Goal: Manage account settings

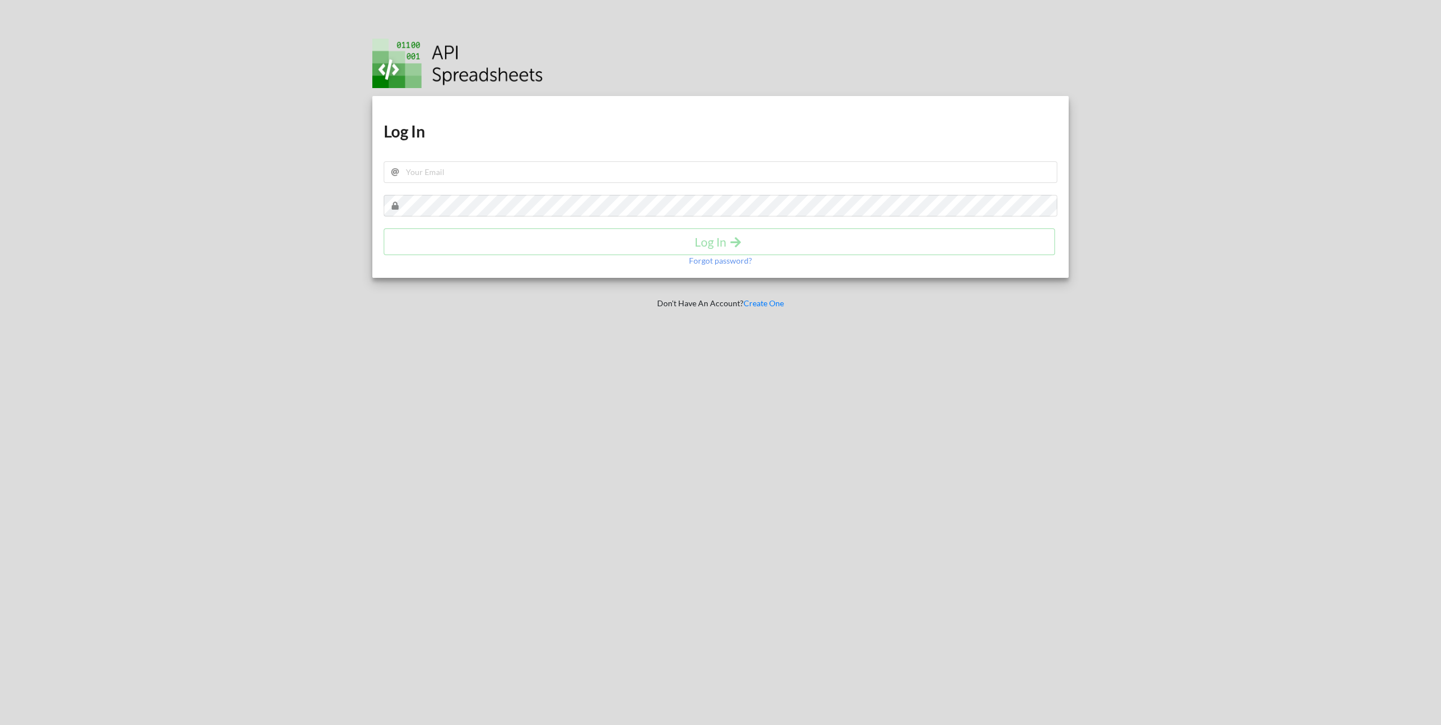
click at [448, 132] on h1 "Log In" at bounding box center [721, 131] width 674 height 20
click at [440, 172] on input "text" at bounding box center [721, 172] width 674 height 22
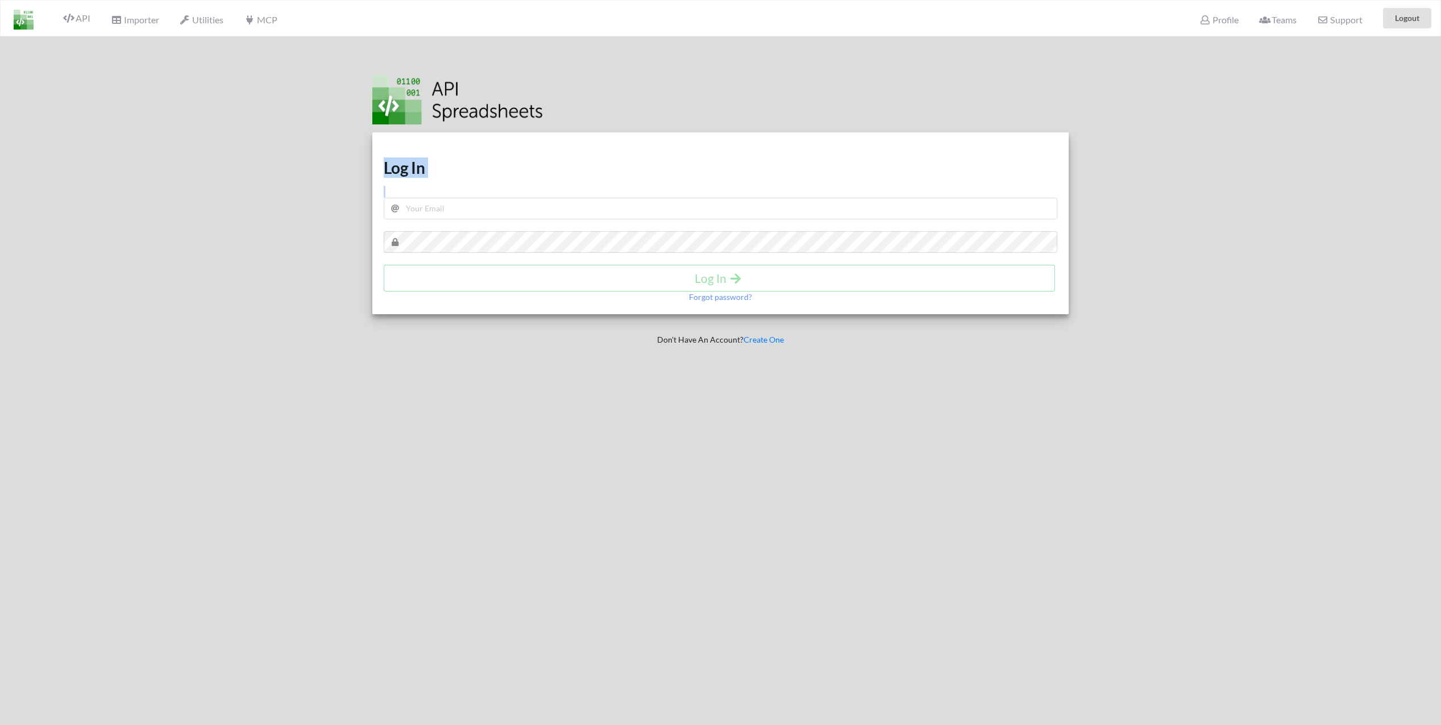
drag, startPoint x: 446, startPoint y: 189, endPoint x: 445, endPoint y: 220, distance: 30.7
click at [445, 220] on div "Download hidden Download hidden Log In Log In Forgot password?" at bounding box center [720, 223] width 696 height 182
click at [448, 212] on input "text" at bounding box center [721, 209] width 674 height 22
type input "[EMAIL_ADDRESS][DOMAIN_NAME]"
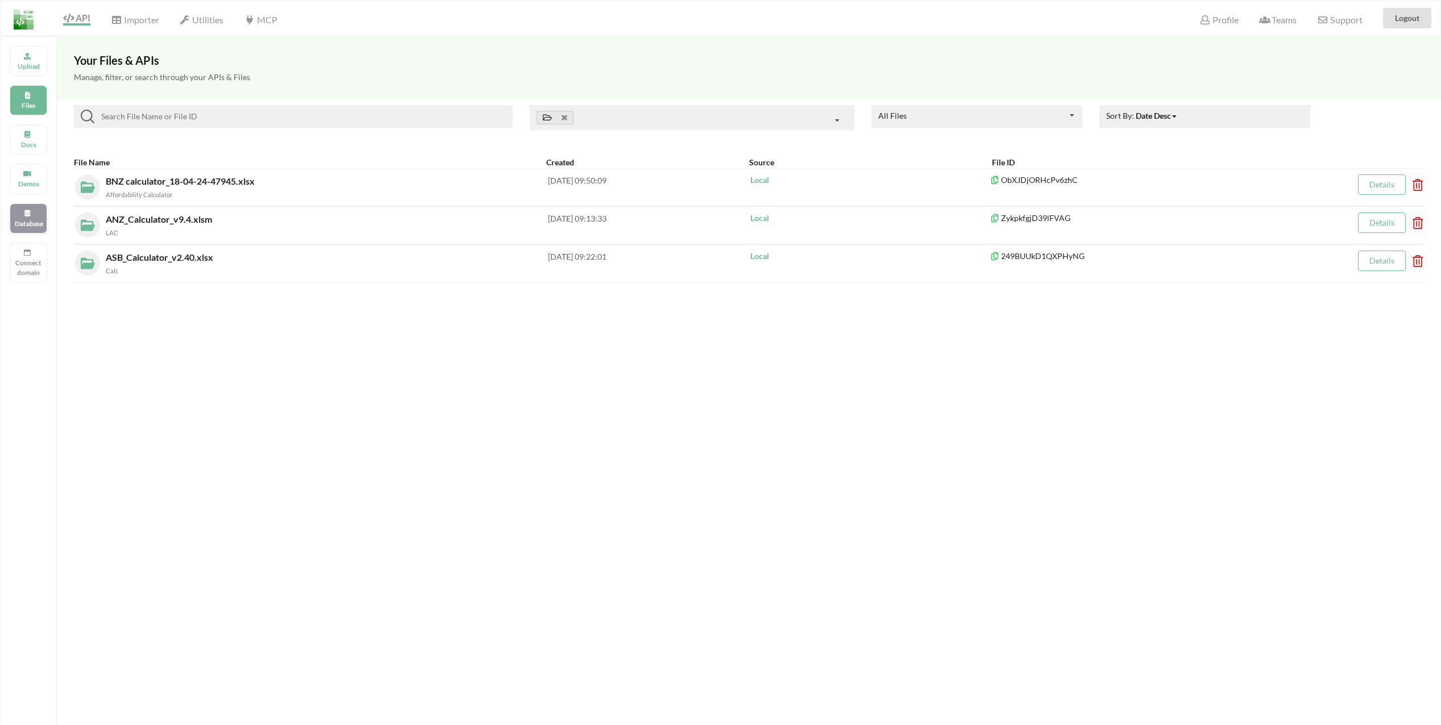
click at [25, 226] on p "Database" at bounding box center [28, 224] width 27 height 10
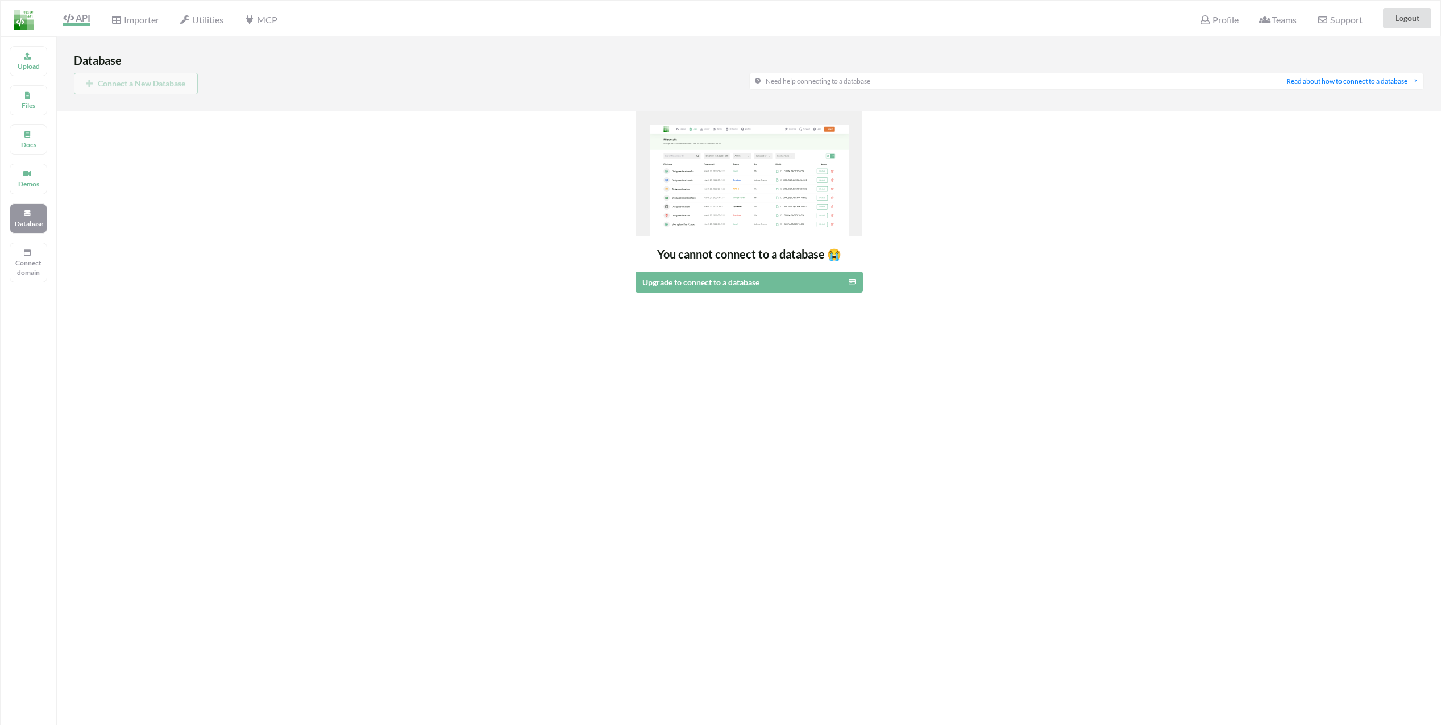
click at [9, 260] on div "Upload Files Docs Demos Database Connect domain" at bounding box center [28, 398] width 57 height 725
click at [14, 264] on div "Connect domain" at bounding box center [29, 263] width 38 height 40
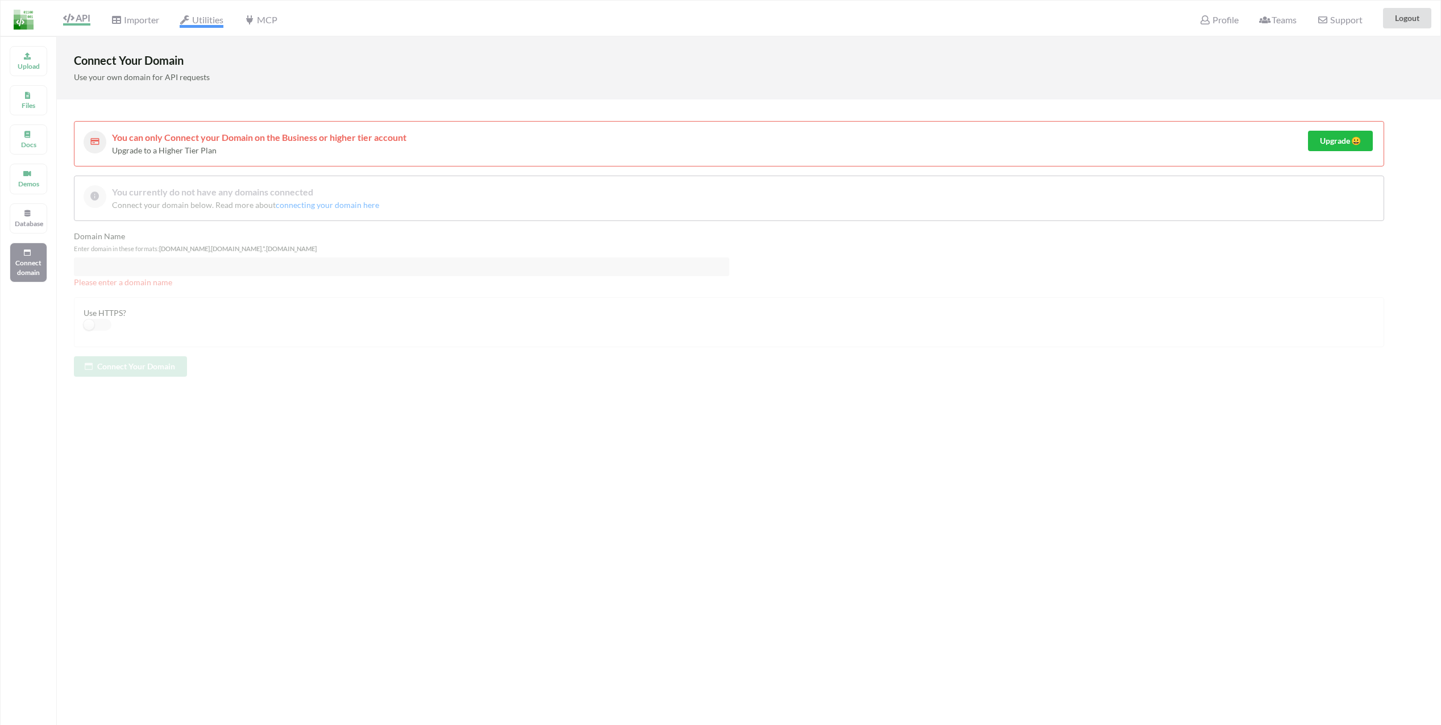
drag, startPoint x: 142, startPoint y: 22, endPoint x: 188, endPoint y: 22, distance: 45.5
click at [144, 22] on span "Importer" at bounding box center [135, 19] width 48 height 11
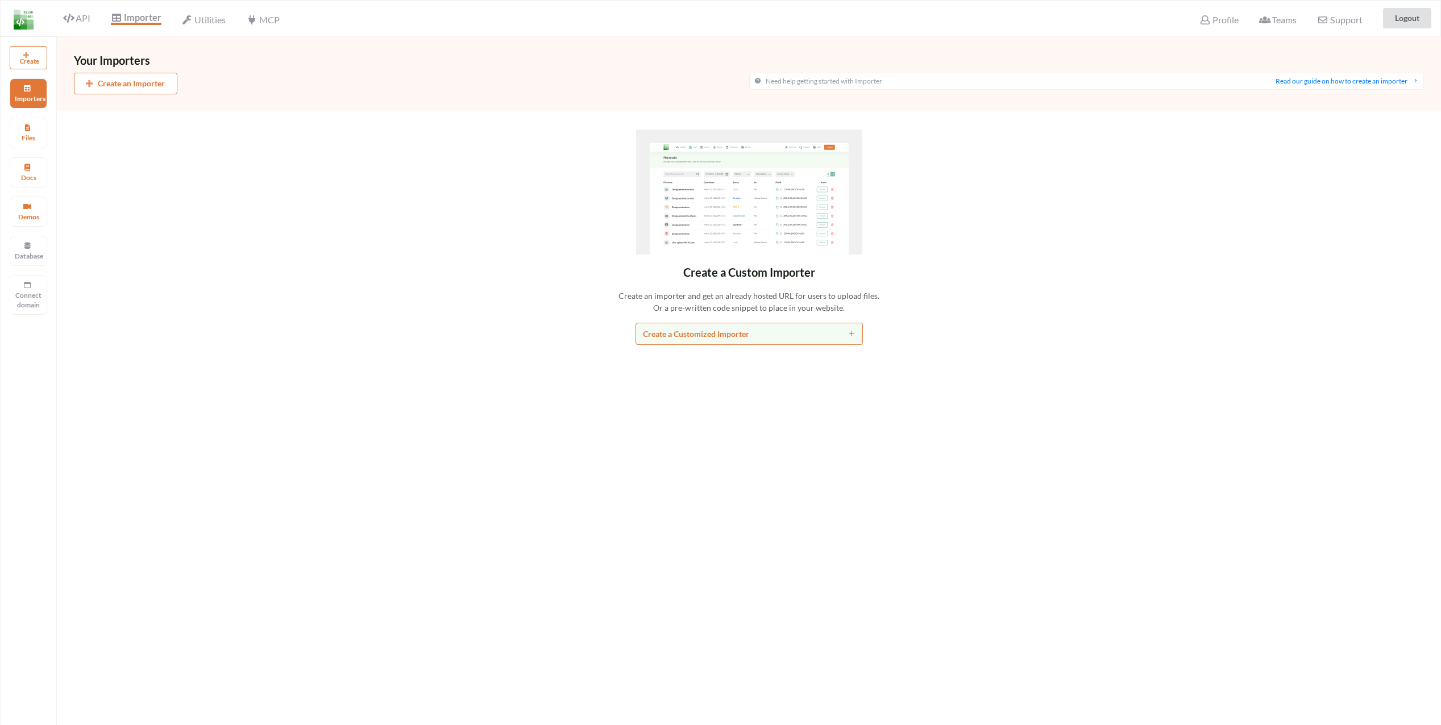
click at [28, 22] on img at bounding box center [24, 20] width 20 height 20
click at [1214, 19] on span "Profile" at bounding box center [1219, 21] width 39 height 14
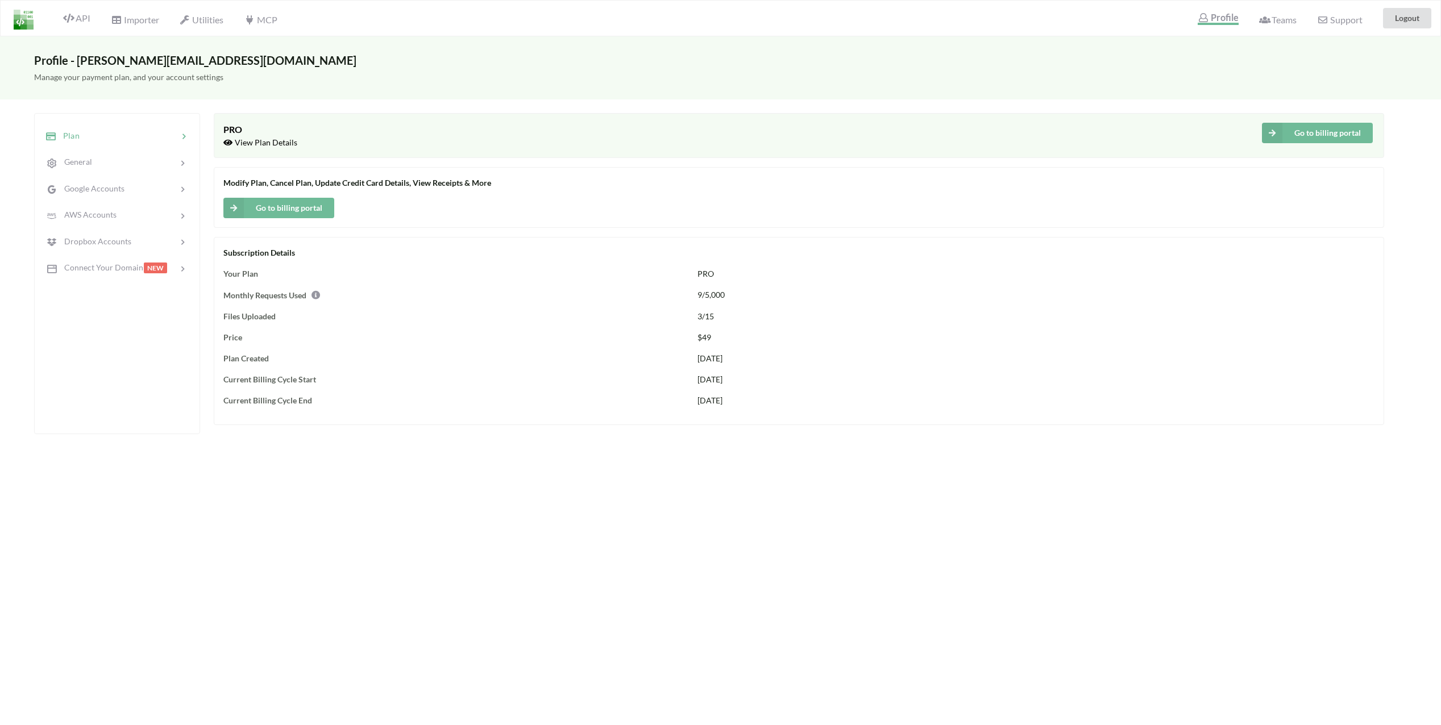
click at [300, 206] on button "Go to billing portal" at bounding box center [278, 208] width 111 height 20
